Goal: Task Accomplishment & Management: Complete application form

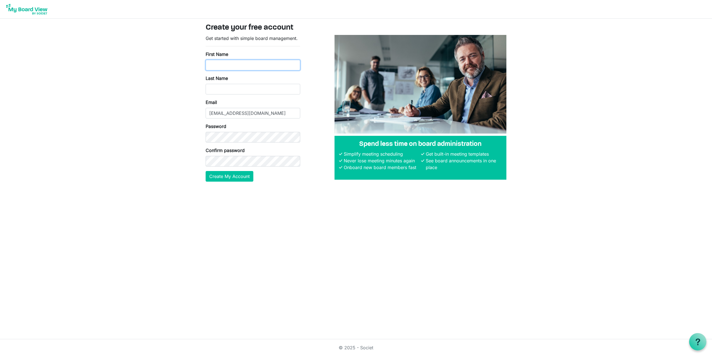
click at [211, 66] on input "First Name" at bounding box center [253, 65] width 95 height 11
type input "[PERSON_NAME]"
type input "HUGHES"
type input "JAMESMEthuen89%&"
click at [227, 176] on button "Create My Account" at bounding box center [230, 176] width 48 height 11
